Goal: Transaction & Acquisition: Purchase product/service

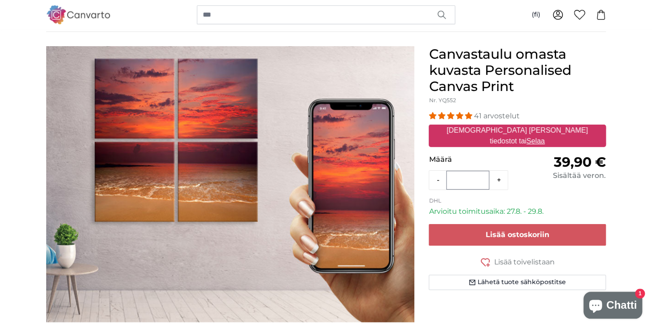
scroll to position [47, 0]
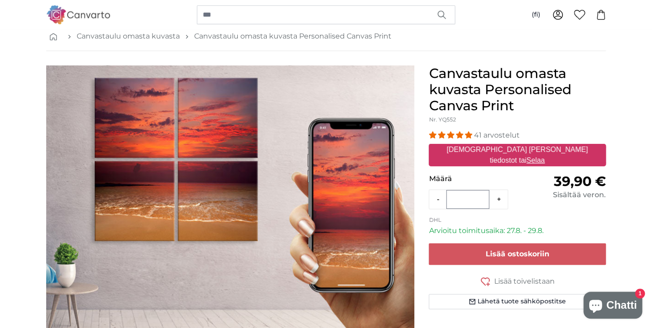
click at [545, 156] on u "Selaa" at bounding box center [535, 160] width 18 height 8
click at [560, 147] on input "[DEMOGRAPHIC_DATA] [PERSON_NAME] tiedostot tai Selaa" at bounding box center [516, 145] width 177 height 3
type input "**********"
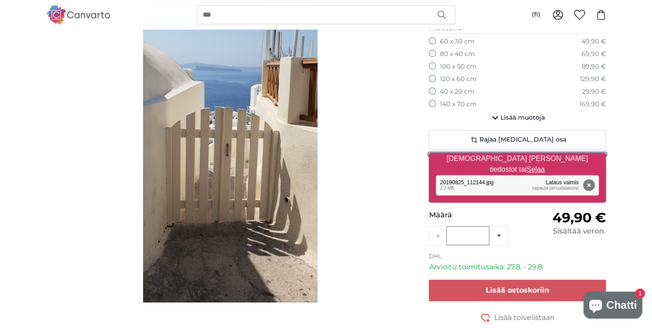
scroll to position [142, 0]
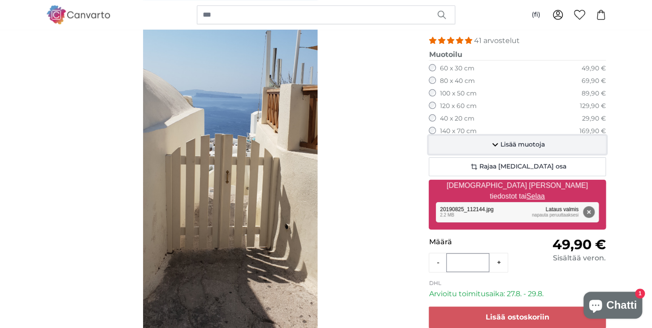
click at [494, 144] on icon "button" at bounding box center [494, 144] width 11 height 11
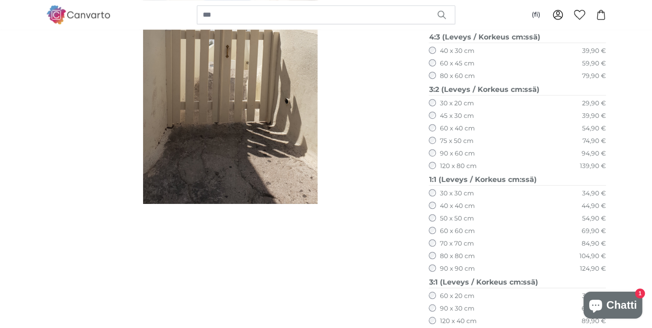
scroll to position [237, 0]
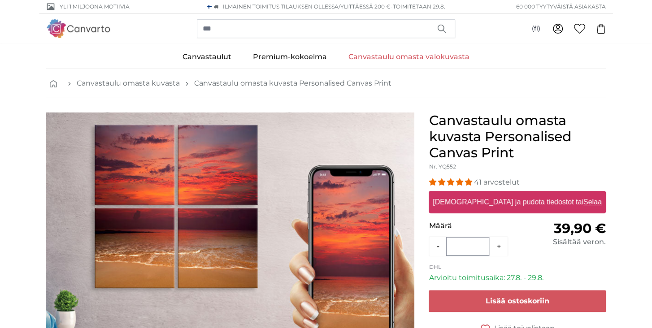
click at [583, 201] on u "Selaa" at bounding box center [592, 202] width 18 height 8
click at [562, 194] on input "[DEMOGRAPHIC_DATA] [PERSON_NAME] tiedostot tai Selaa" at bounding box center [516, 192] width 177 height 3
type input "**********"
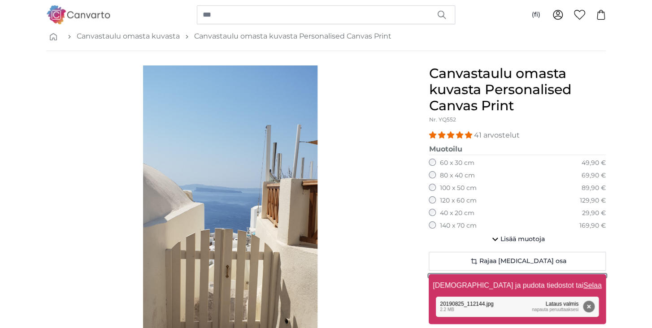
scroll to position [95, 0]
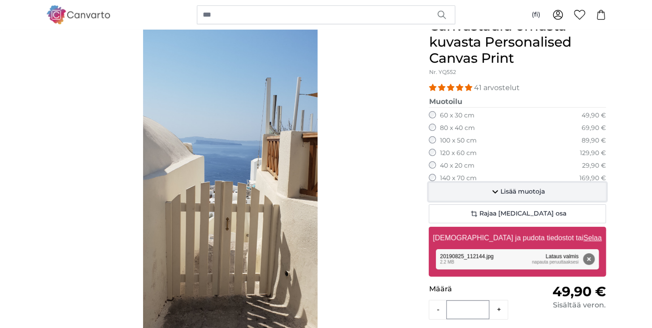
click at [494, 189] on icon "button" at bounding box center [494, 191] width 11 height 11
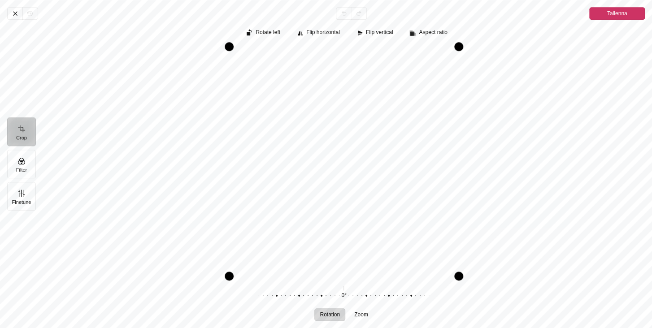
scroll to position [99, 0]
click at [605, 13] on button "Tallenna" at bounding box center [617, 13] width 56 height 13
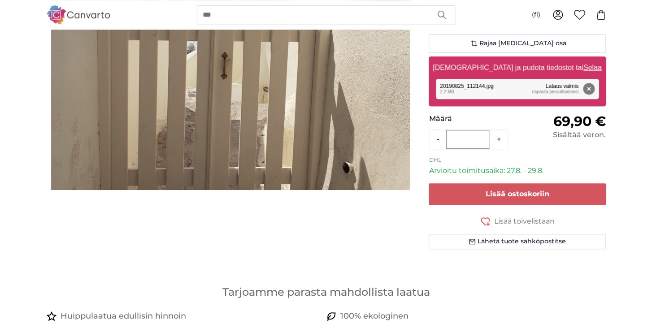
scroll to position [288, 0]
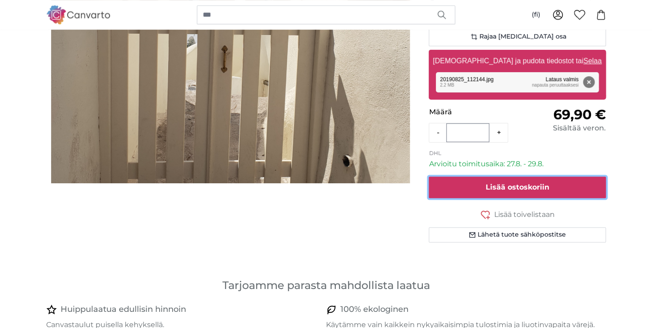
click at [499, 186] on span "Lisää ostoskoriin" at bounding box center [517, 187] width 64 height 9
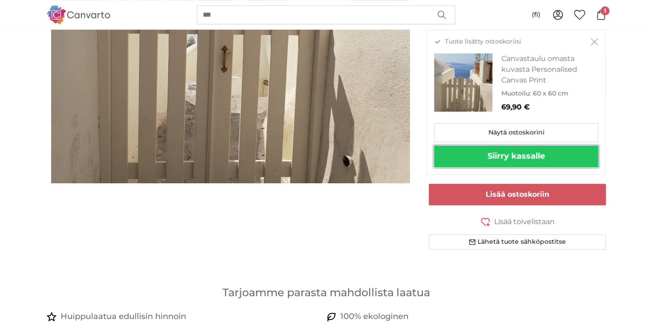
click at [519, 153] on button "Siirry kassalle" at bounding box center [516, 157] width 164 height 22
